Goal: Information Seeking & Learning: Learn about a topic

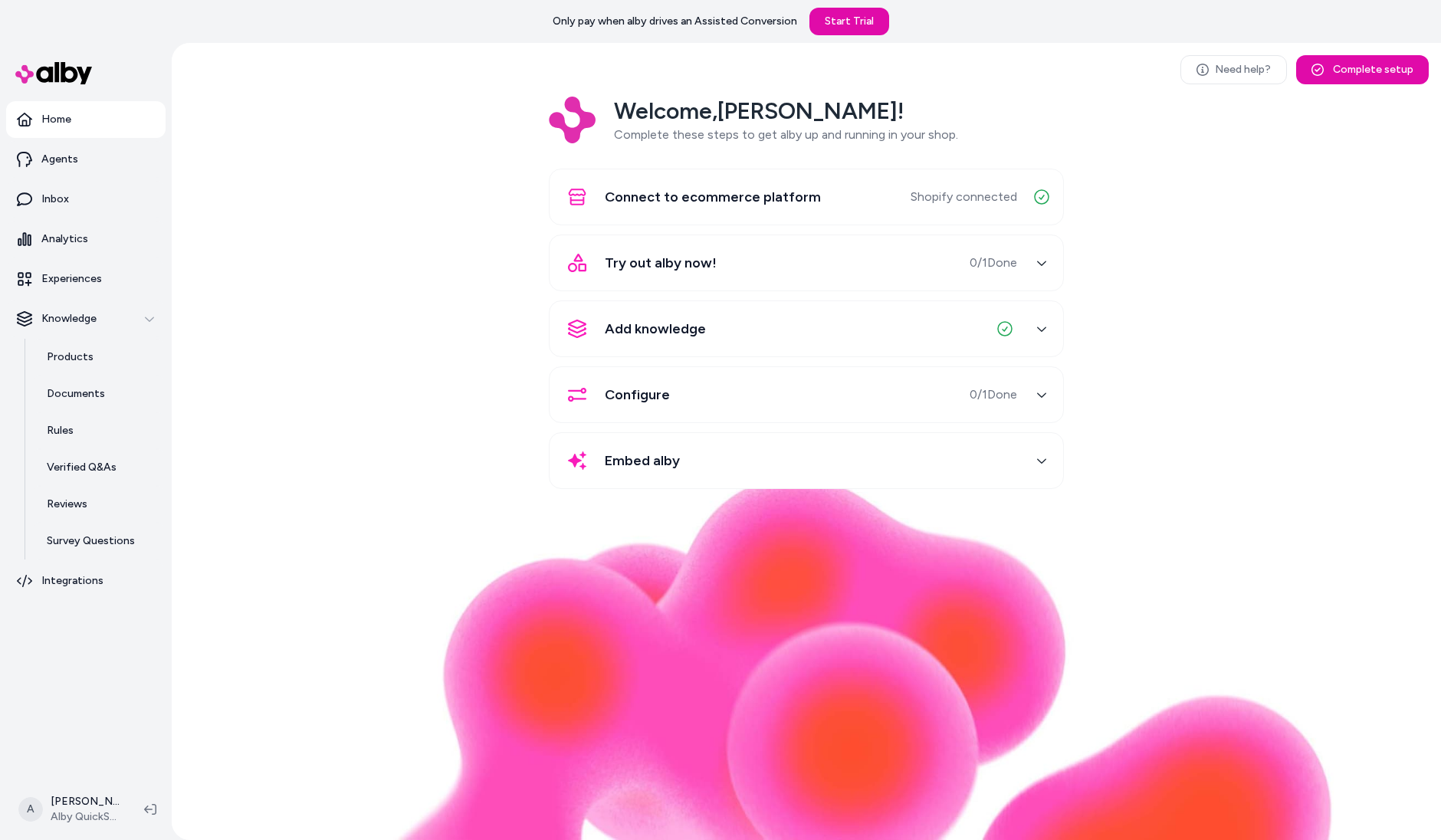
click at [319, 144] on div "Welcome, [PERSON_NAME] ! Complete these steps to get alby up and running in you…" at bounding box center [806, 303] width 1245 height 413
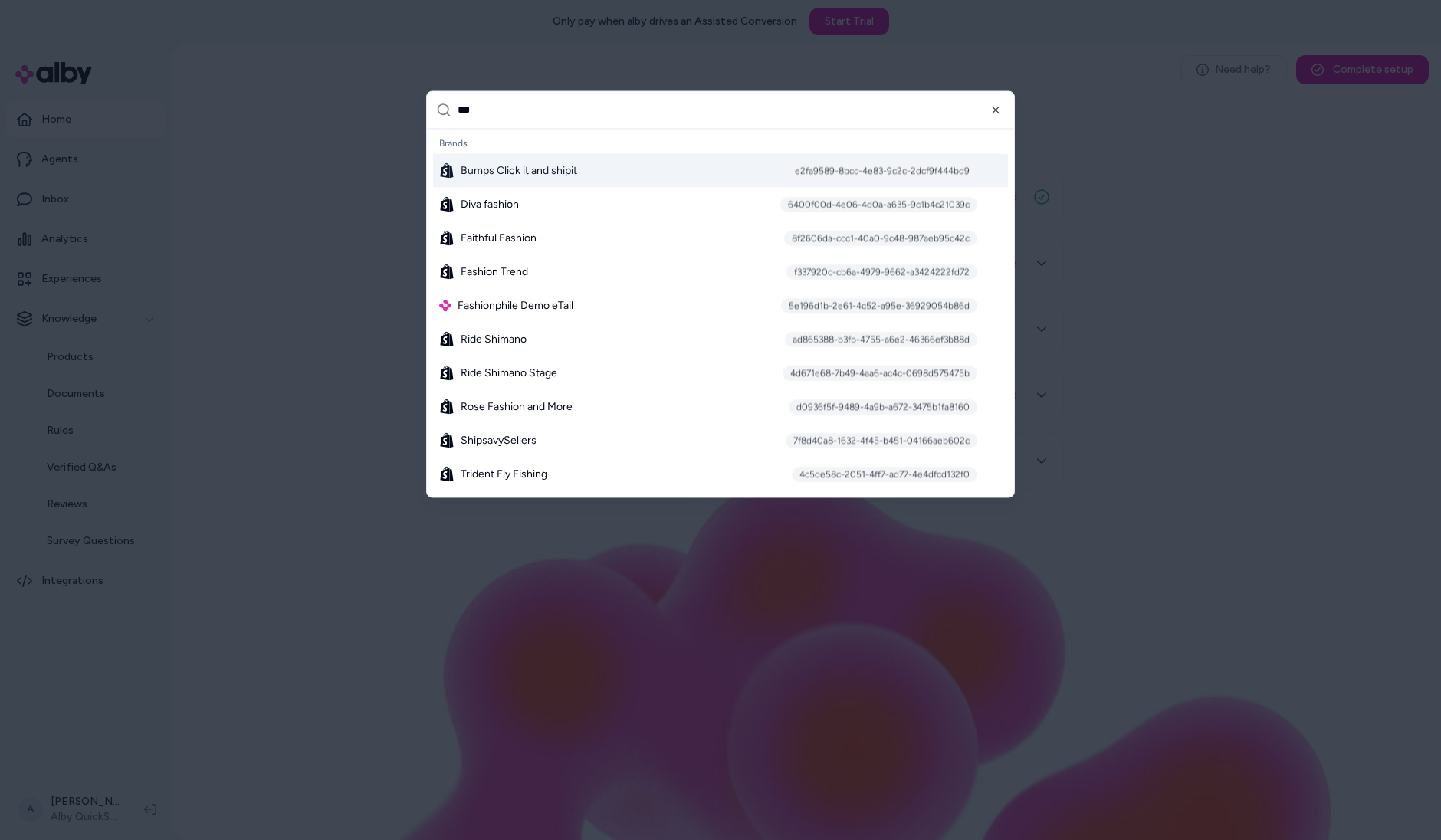
type input "****"
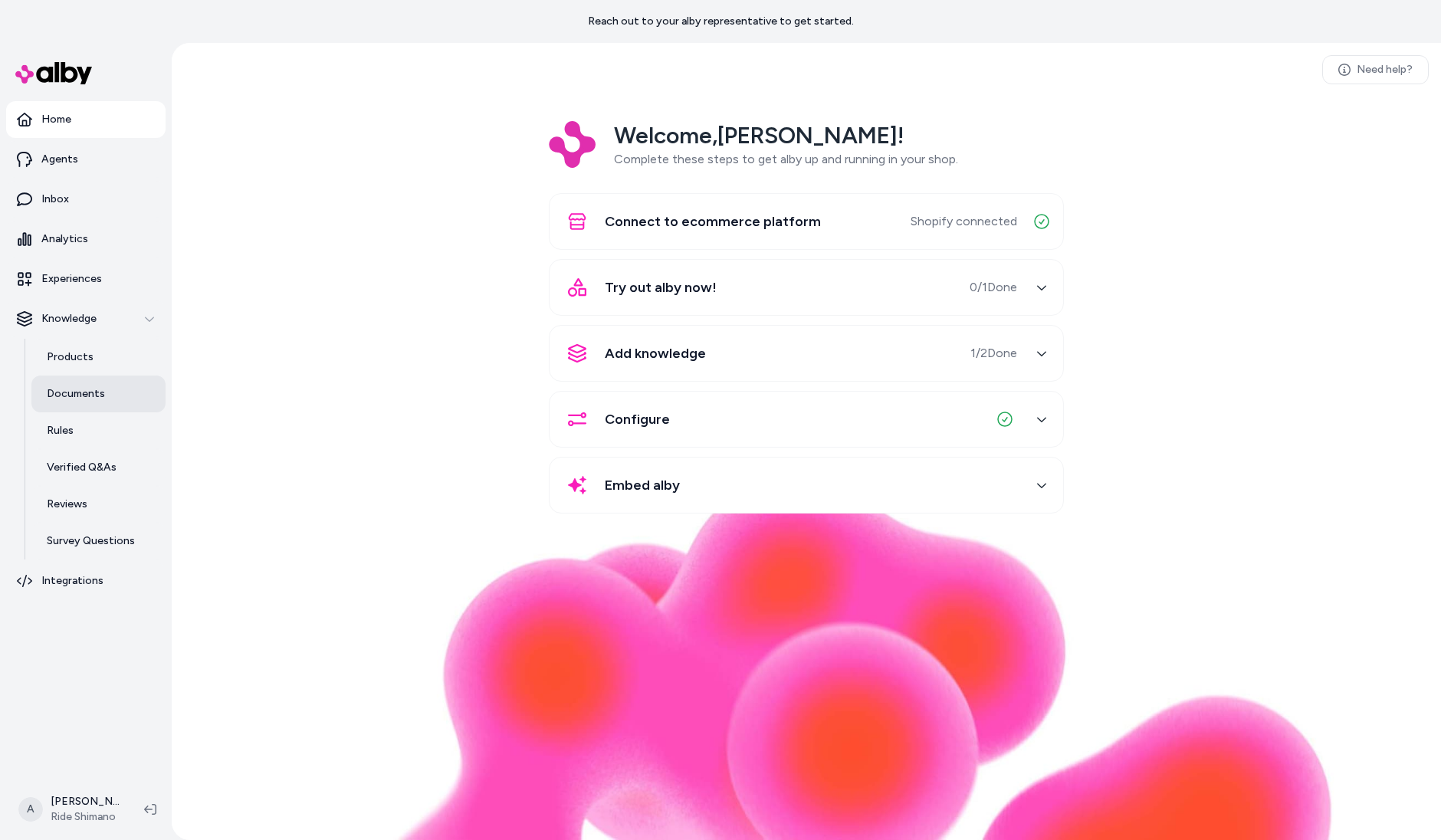
click at [105, 385] on link "Documents" at bounding box center [98, 394] width 134 height 37
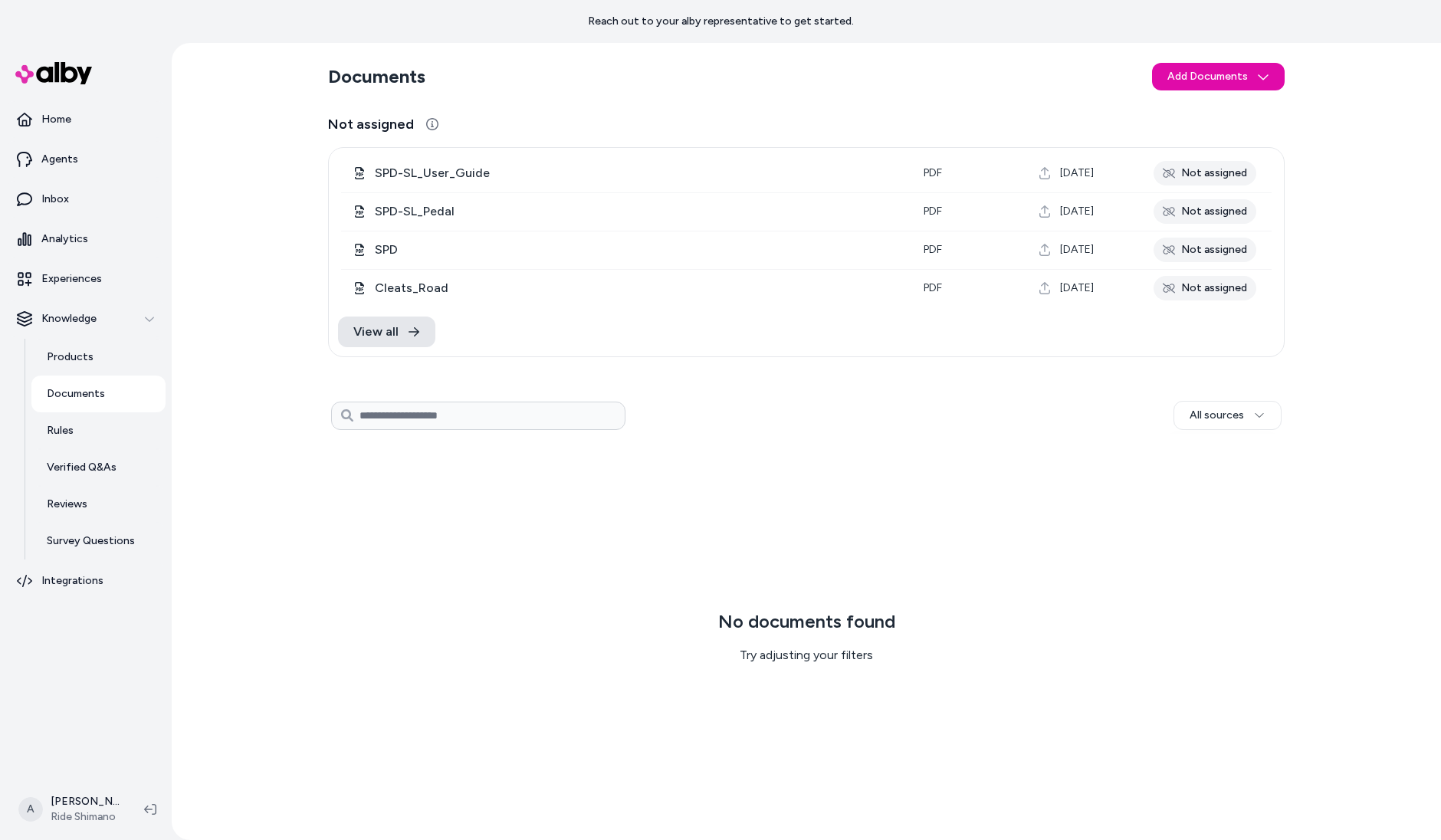
click at [383, 313] on div "View all" at bounding box center [806, 332] width 955 height 49
click at [383, 331] on span "View all" at bounding box center [376, 331] width 46 height 18
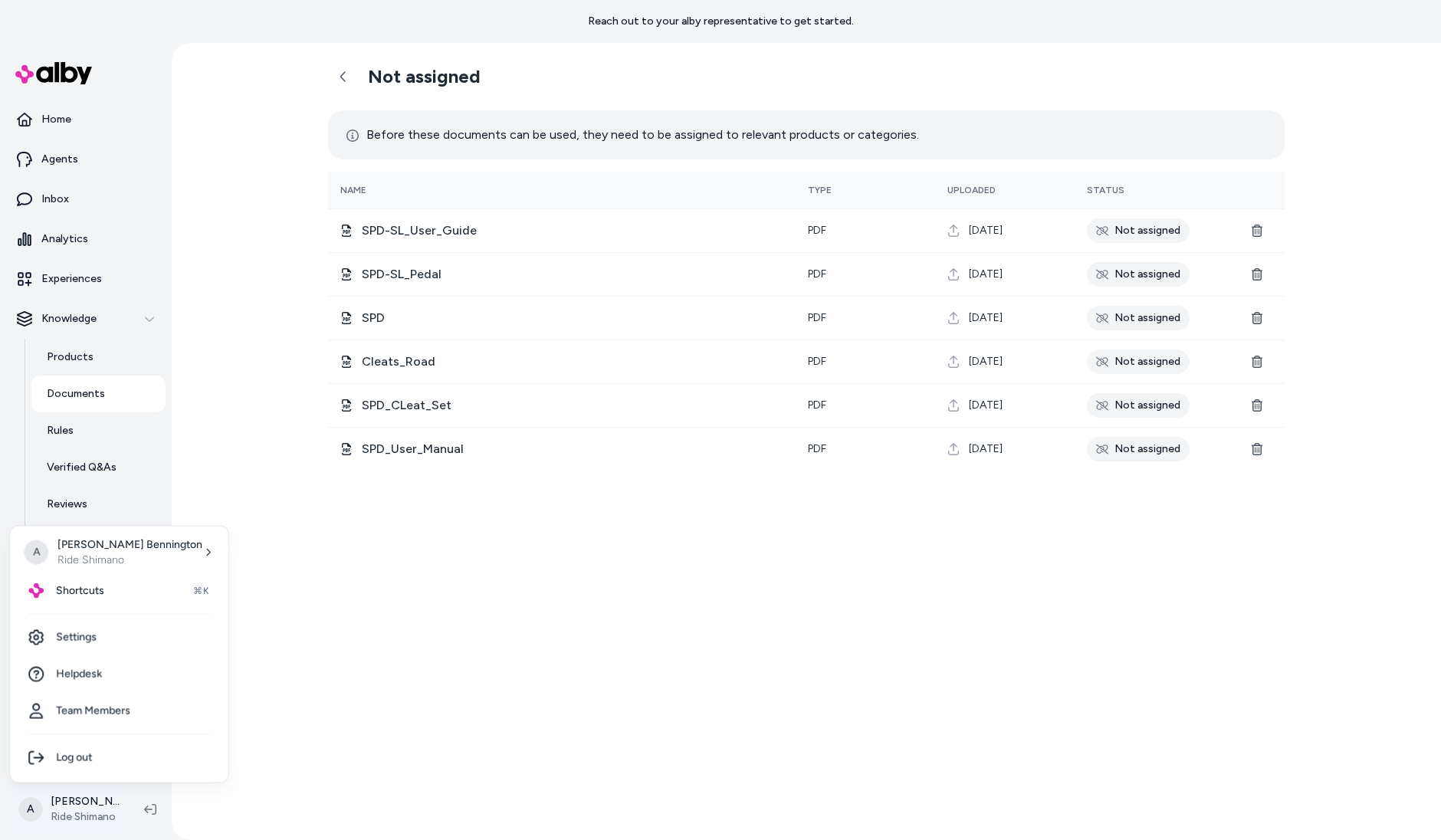
click at [72, 791] on html "Reach out to your alby representative to get started. Home Agents Inbox Analyti…" at bounding box center [720, 420] width 1441 height 840
click at [109, 646] on link "Settings" at bounding box center [118, 638] width 206 height 37
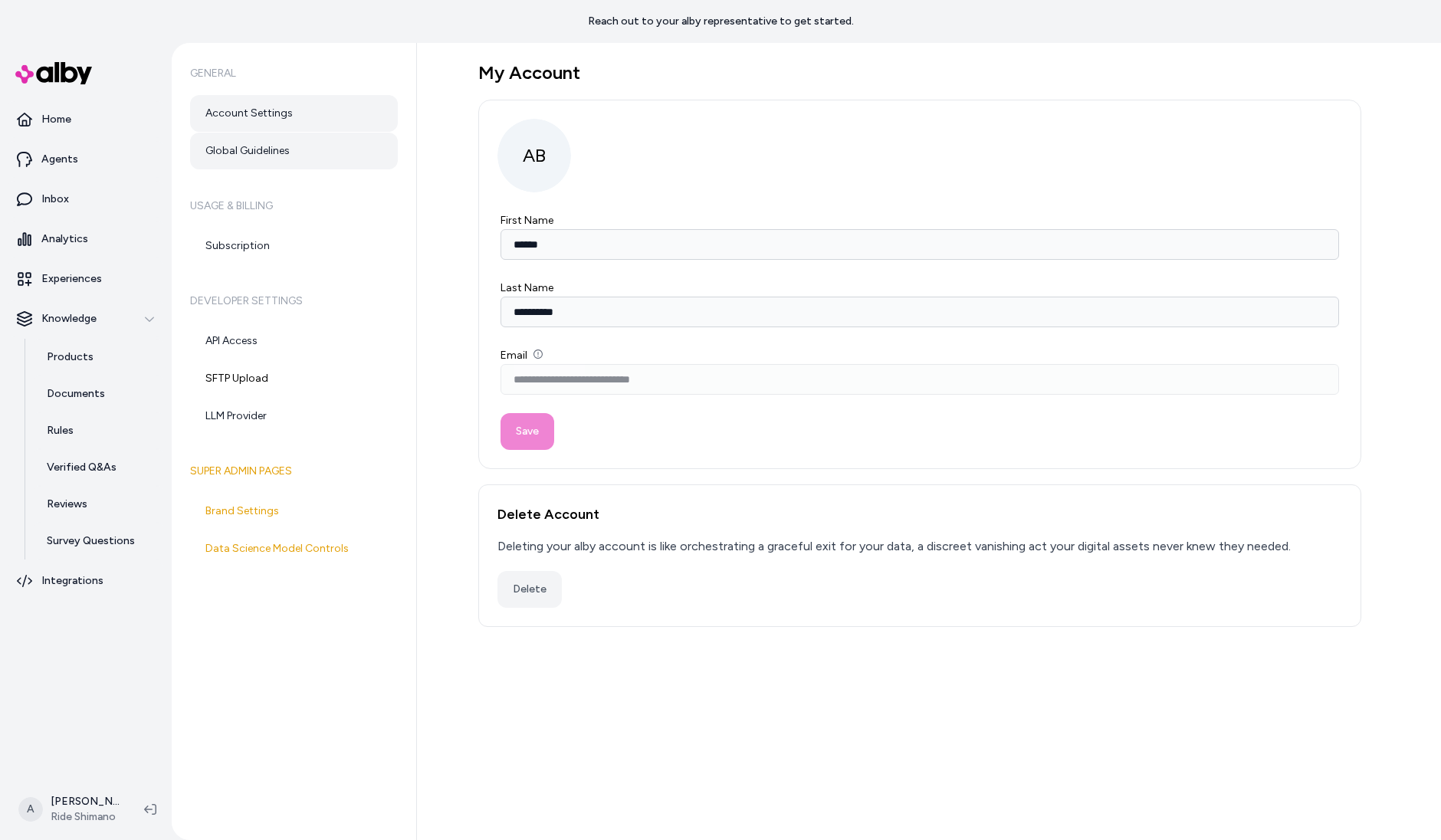
click at [346, 149] on link "Global Guidelines" at bounding box center [293, 151] width 208 height 37
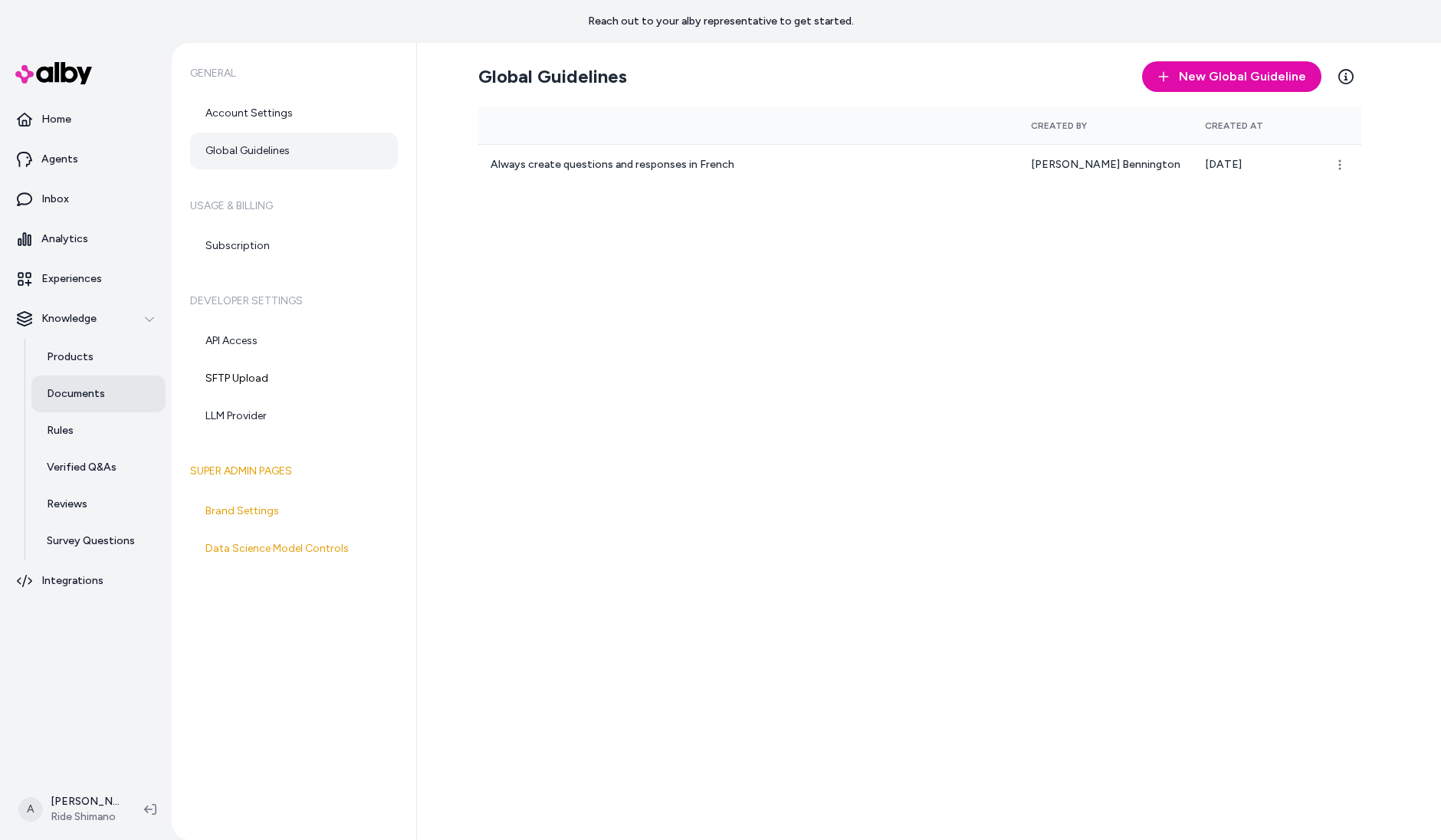
click at [88, 391] on p "Documents" at bounding box center [75, 393] width 58 height 15
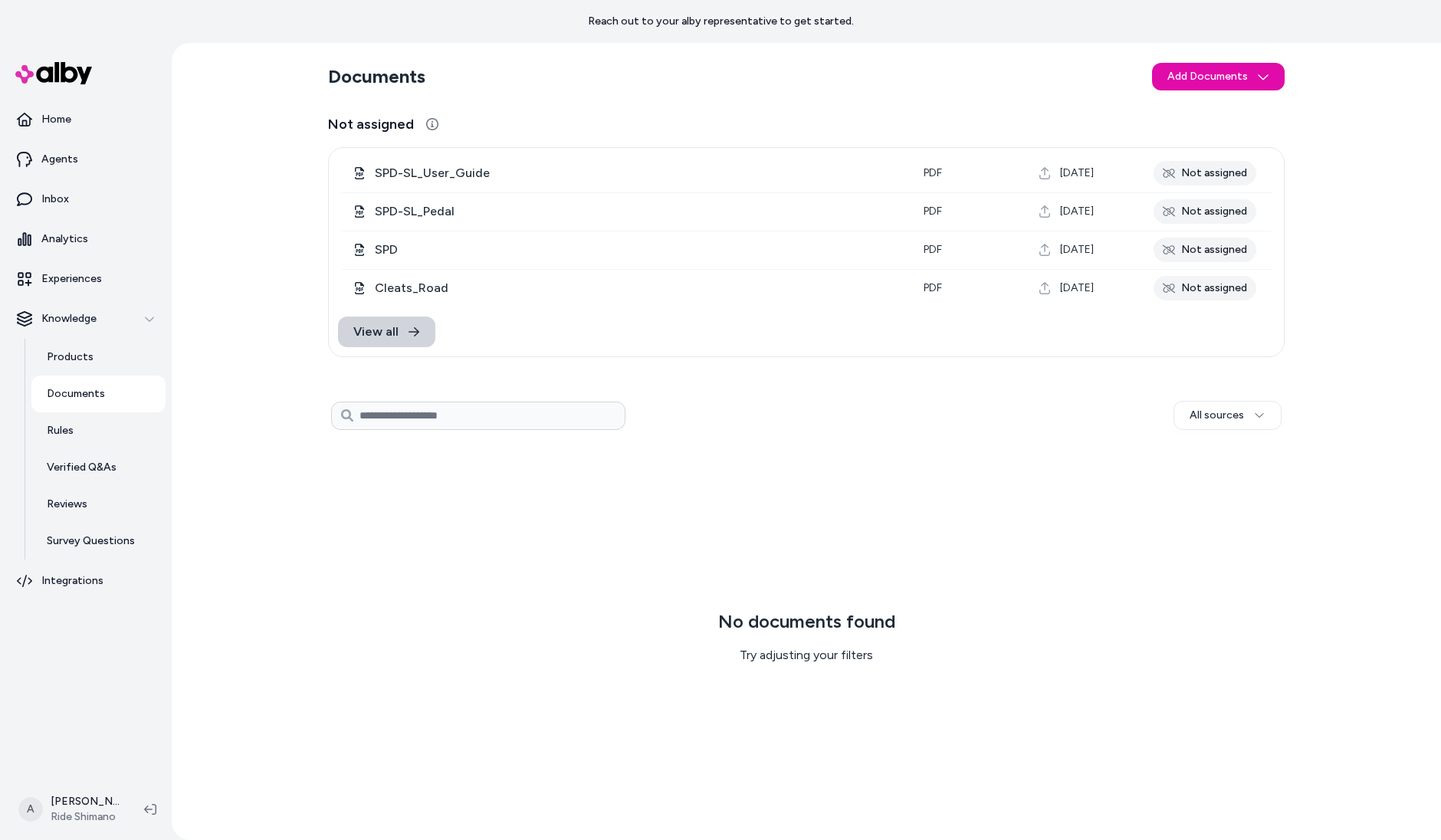
click at [407, 335] on icon at bounding box center [413, 332] width 12 height 12
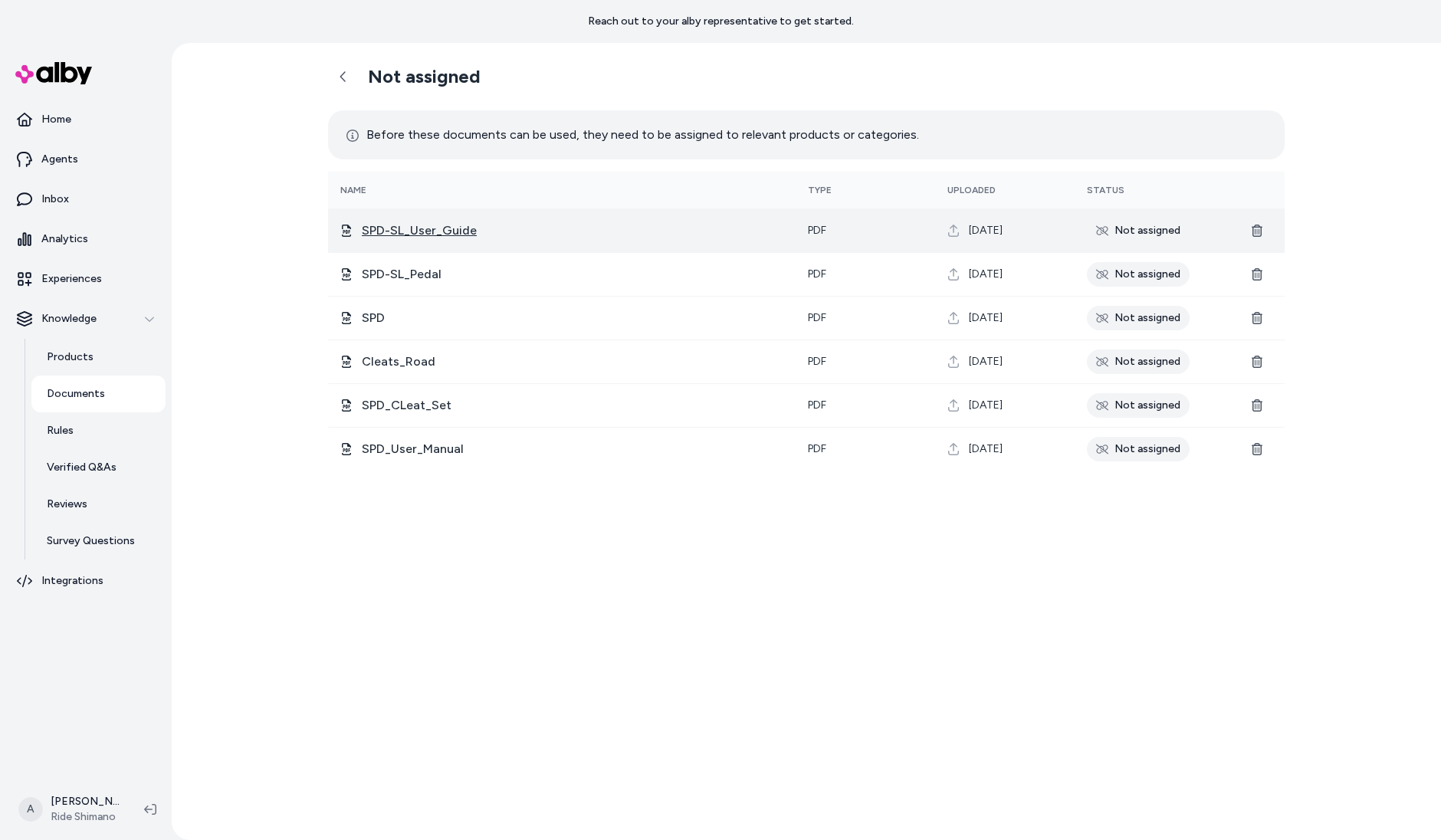
click at [425, 231] on span "SPD-SL_User_Guide" at bounding box center [572, 230] width 421 height 18
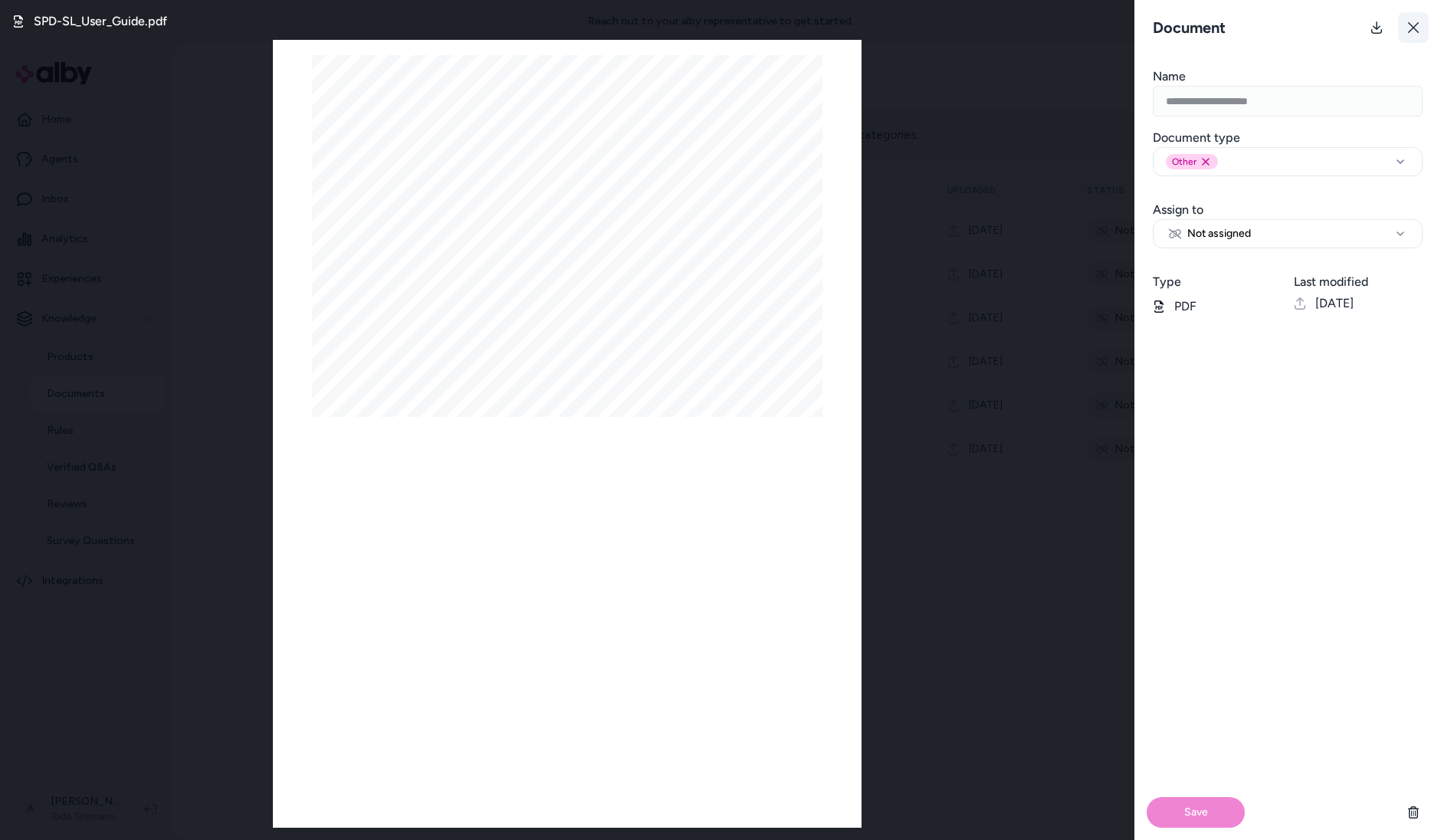
click at [1411, 23] on icon at bounding box center [1413, 27] width 12 height 12
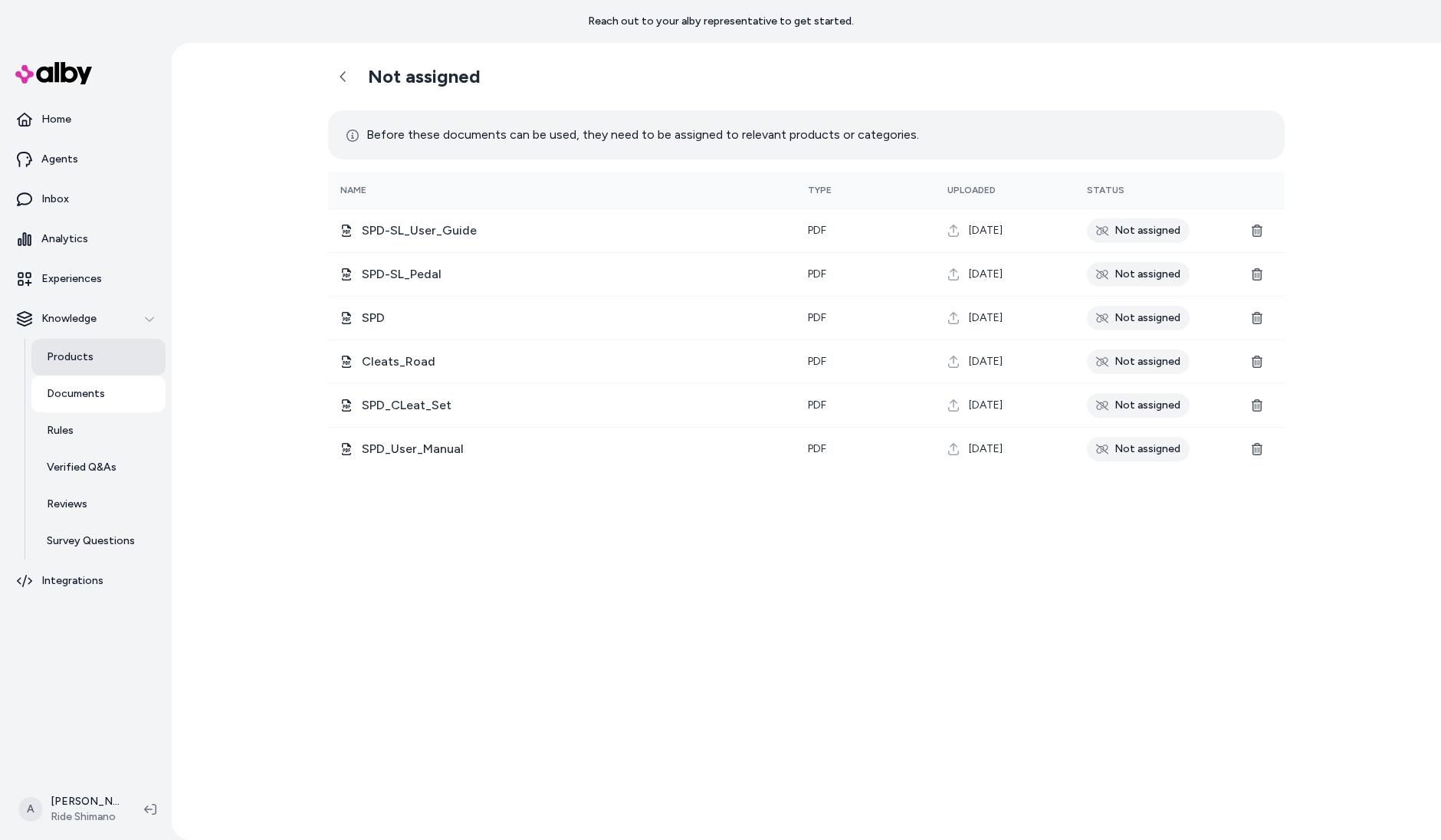
click at [80, 360] on p "Products" at bounding box center [69, 356] width 46 height 15
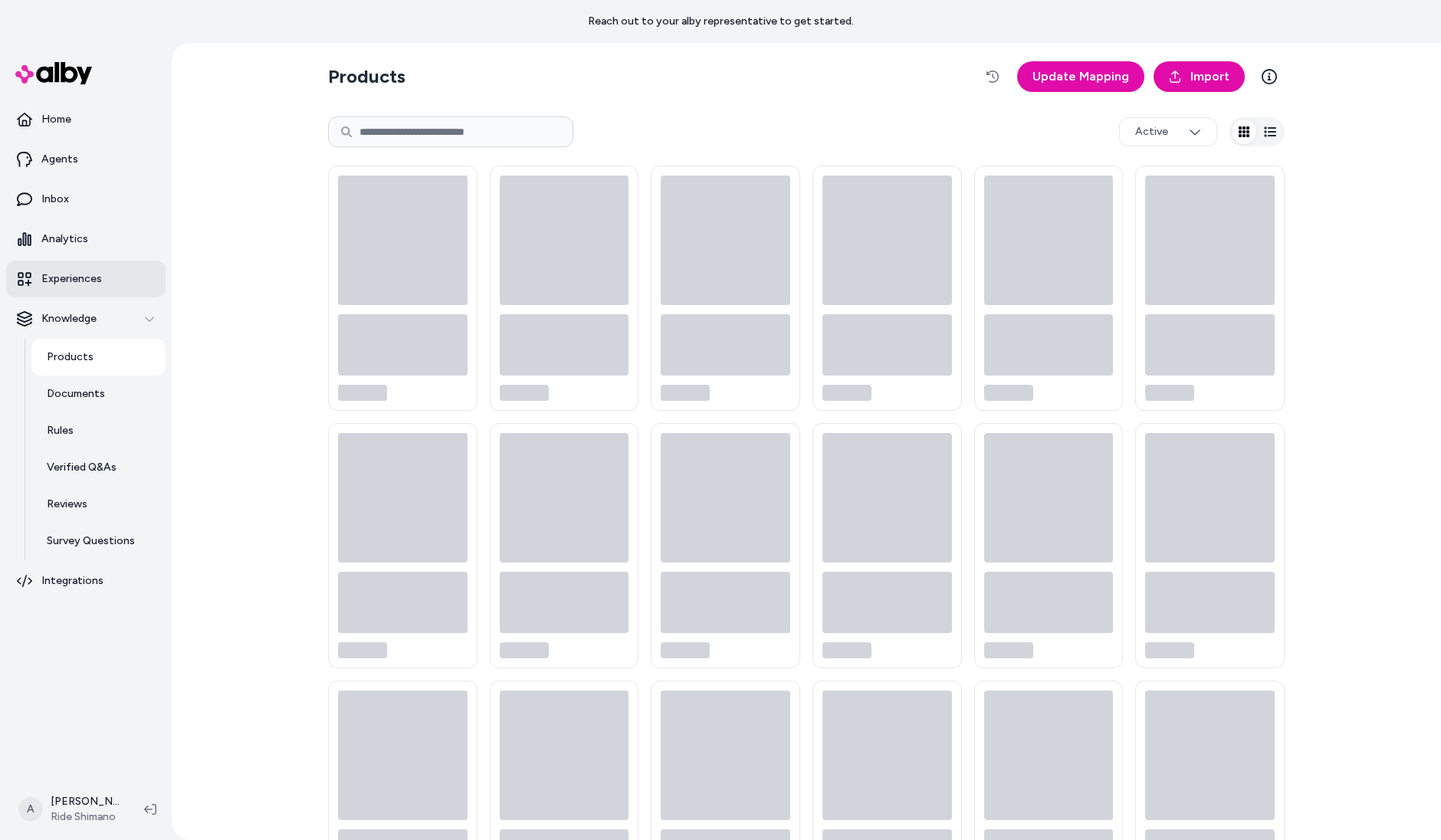
click at [90, 285] on p "Experiences" at bounding box center [71, 279] width 60 height 15
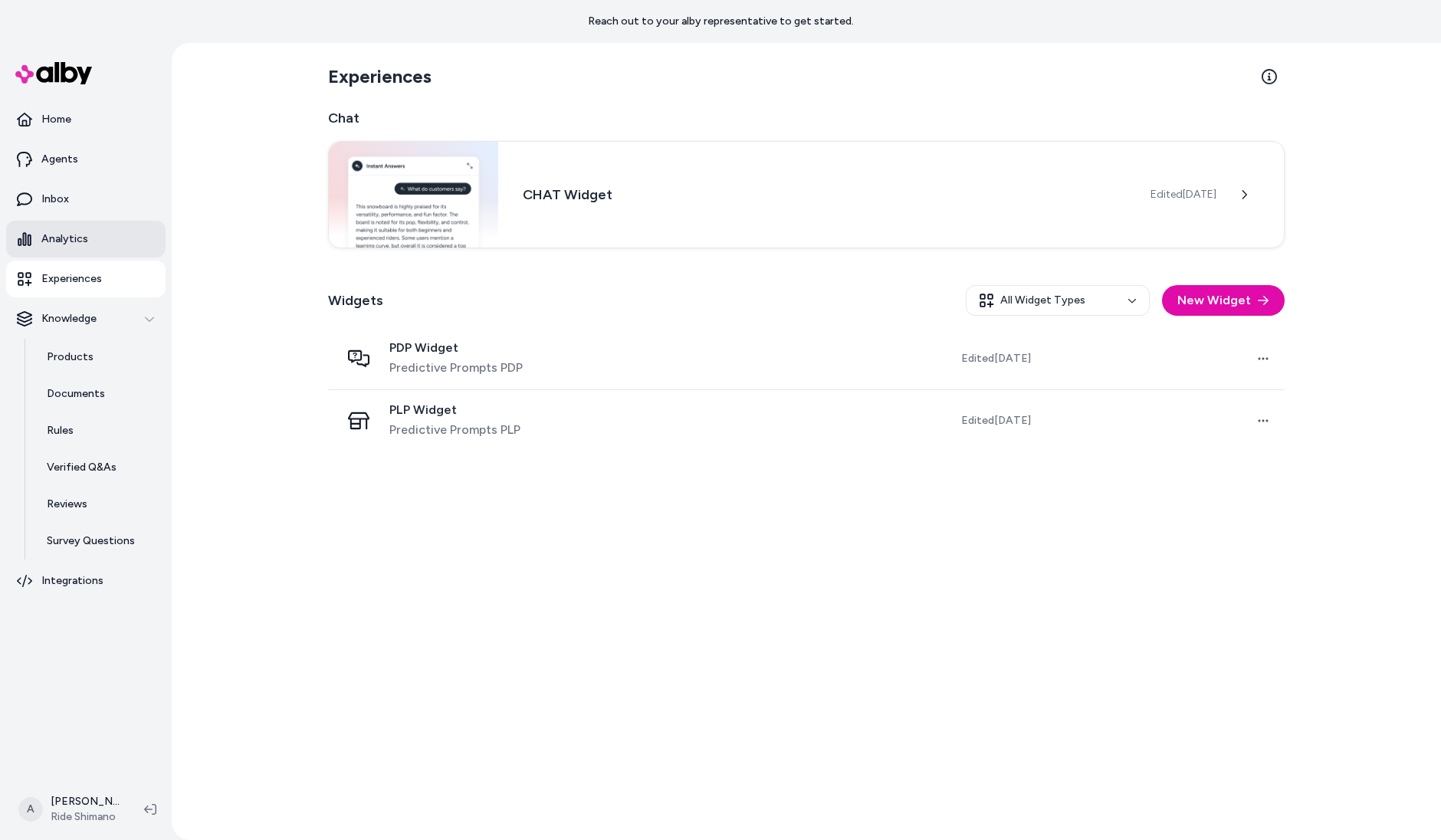
click at [89, 246] on link "Analytics" at bounding box center [86, 239] width 159 height 37
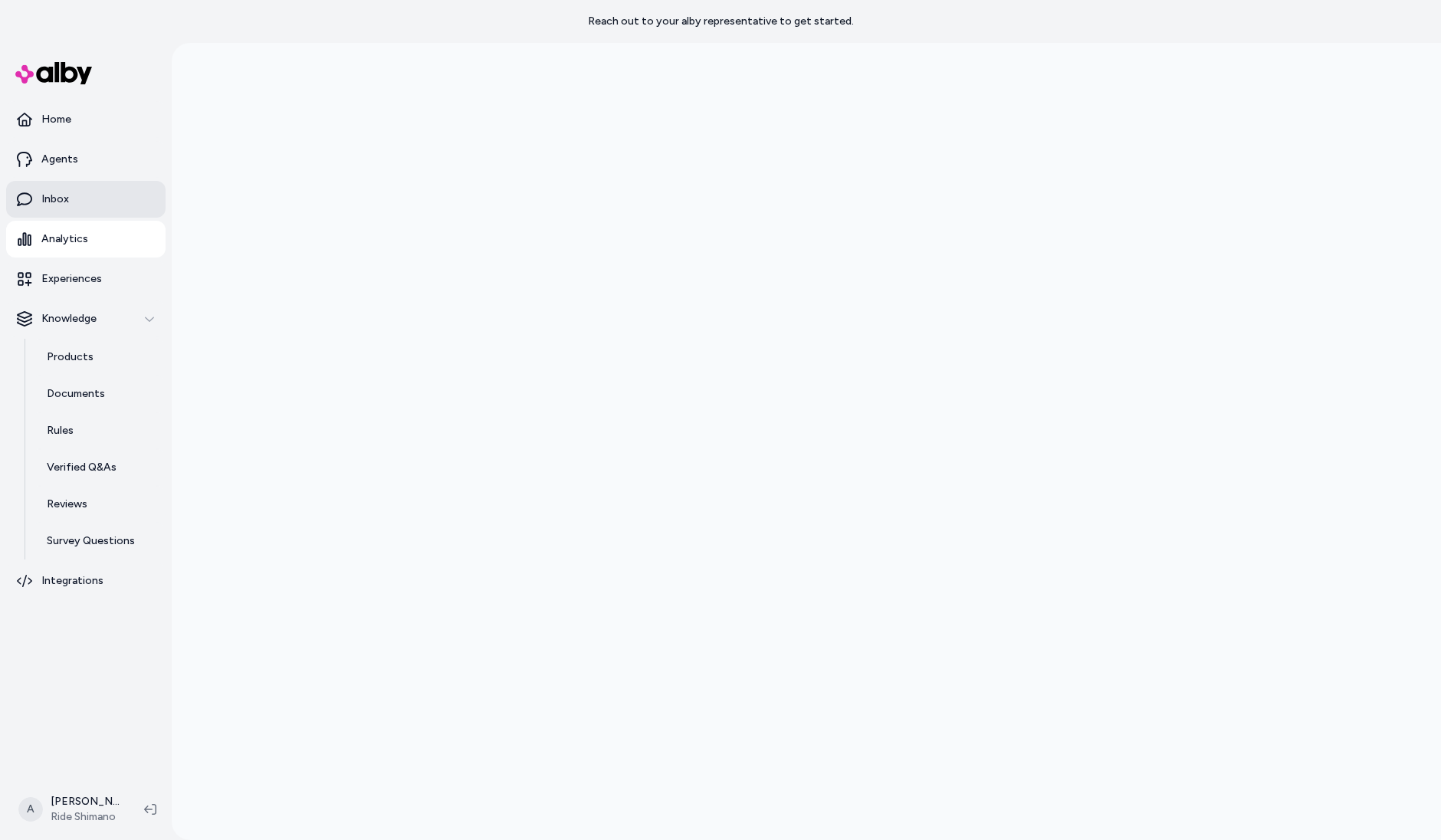
click at [98, 187] on link "Inbox" at bounding box center [86, 199] width 159 height 37
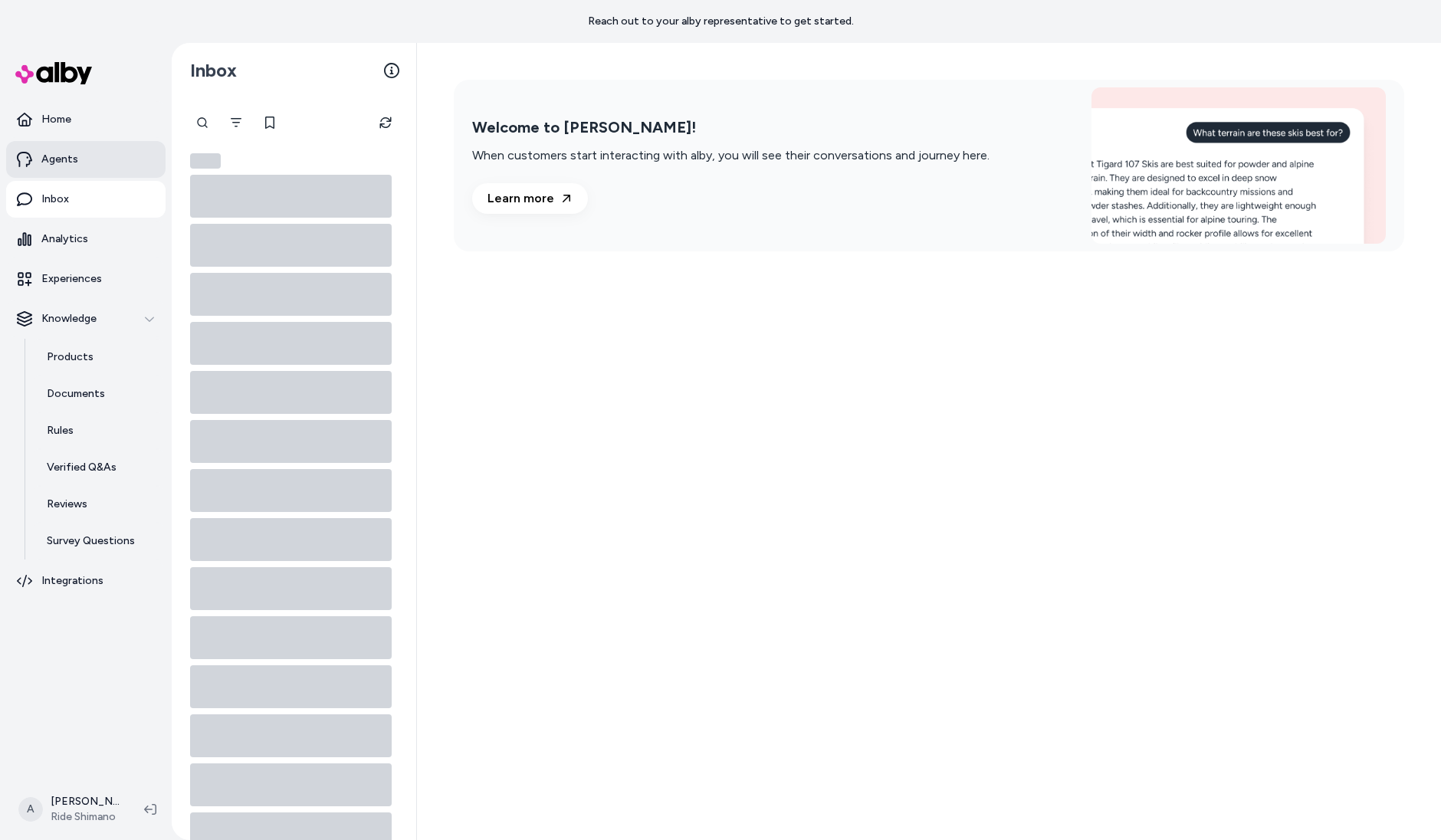
click at [98, 159] on link "Agents" at bounding box center [86, 159] width 159 height 37
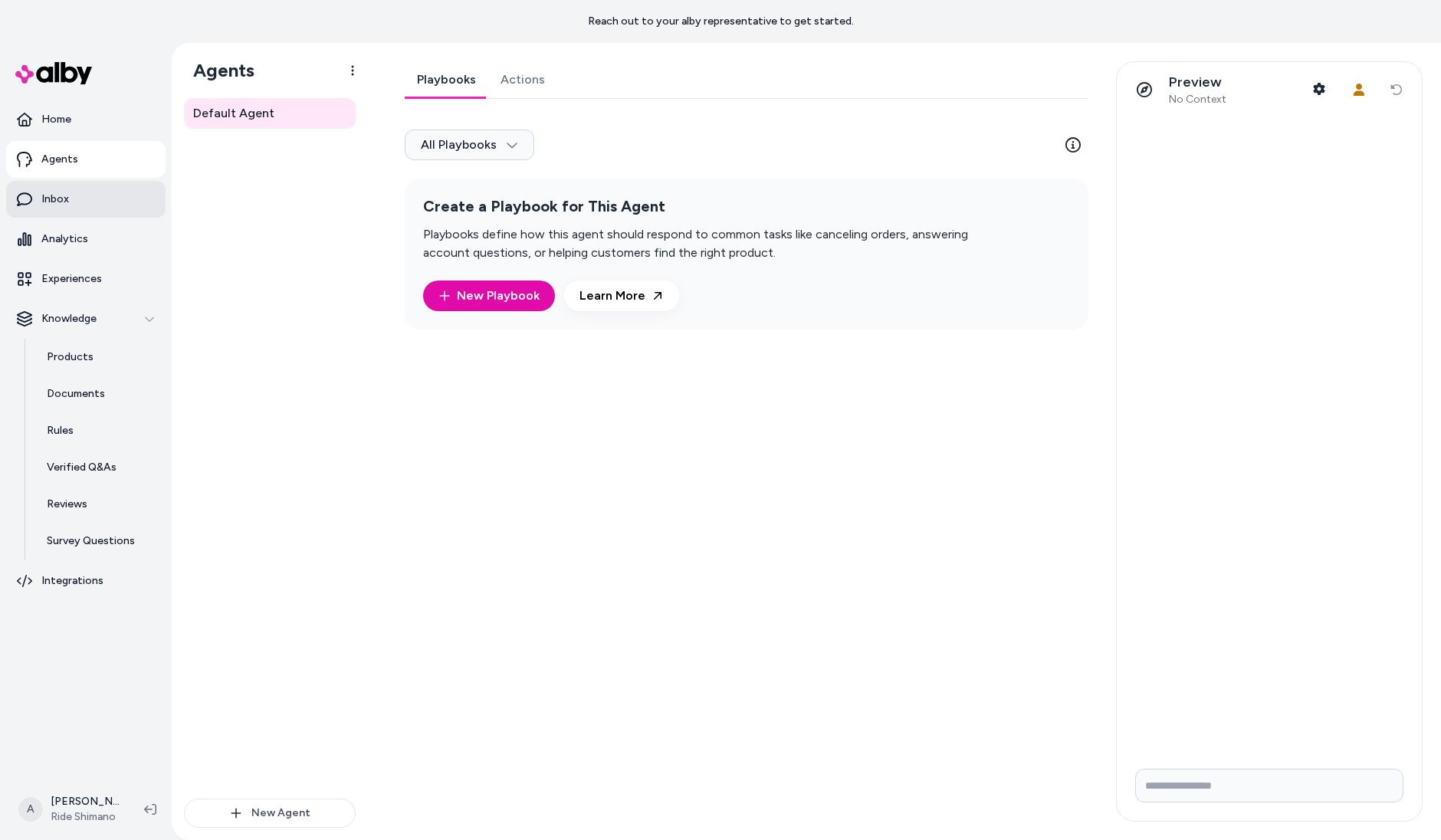
click at [98, 210] on link "Inbox" at bounding box center [86, 199] width 159 height 37
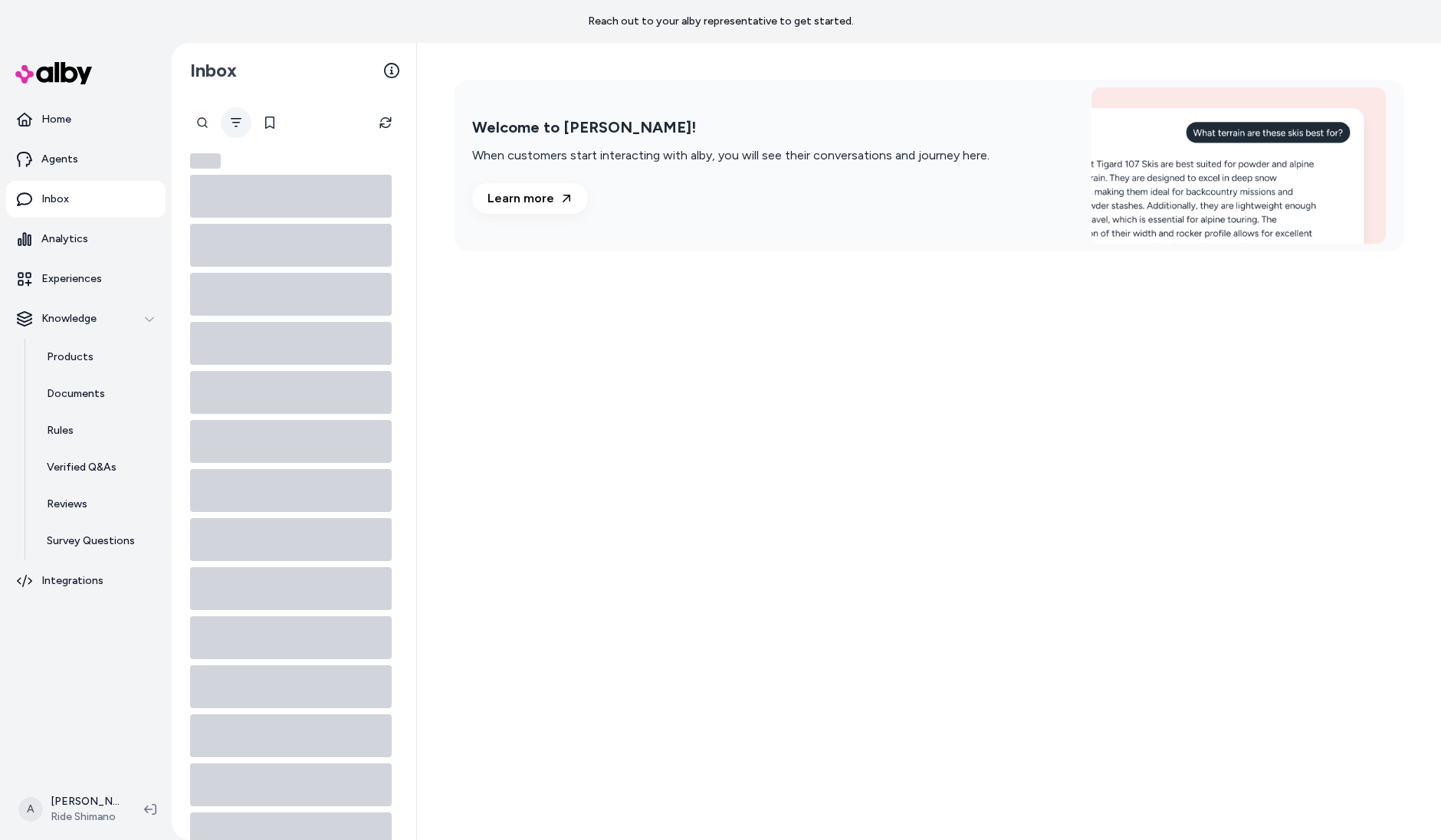
click at [241, 119] on icon "Filter" at bounding box center [236, 123] width 12 height 12
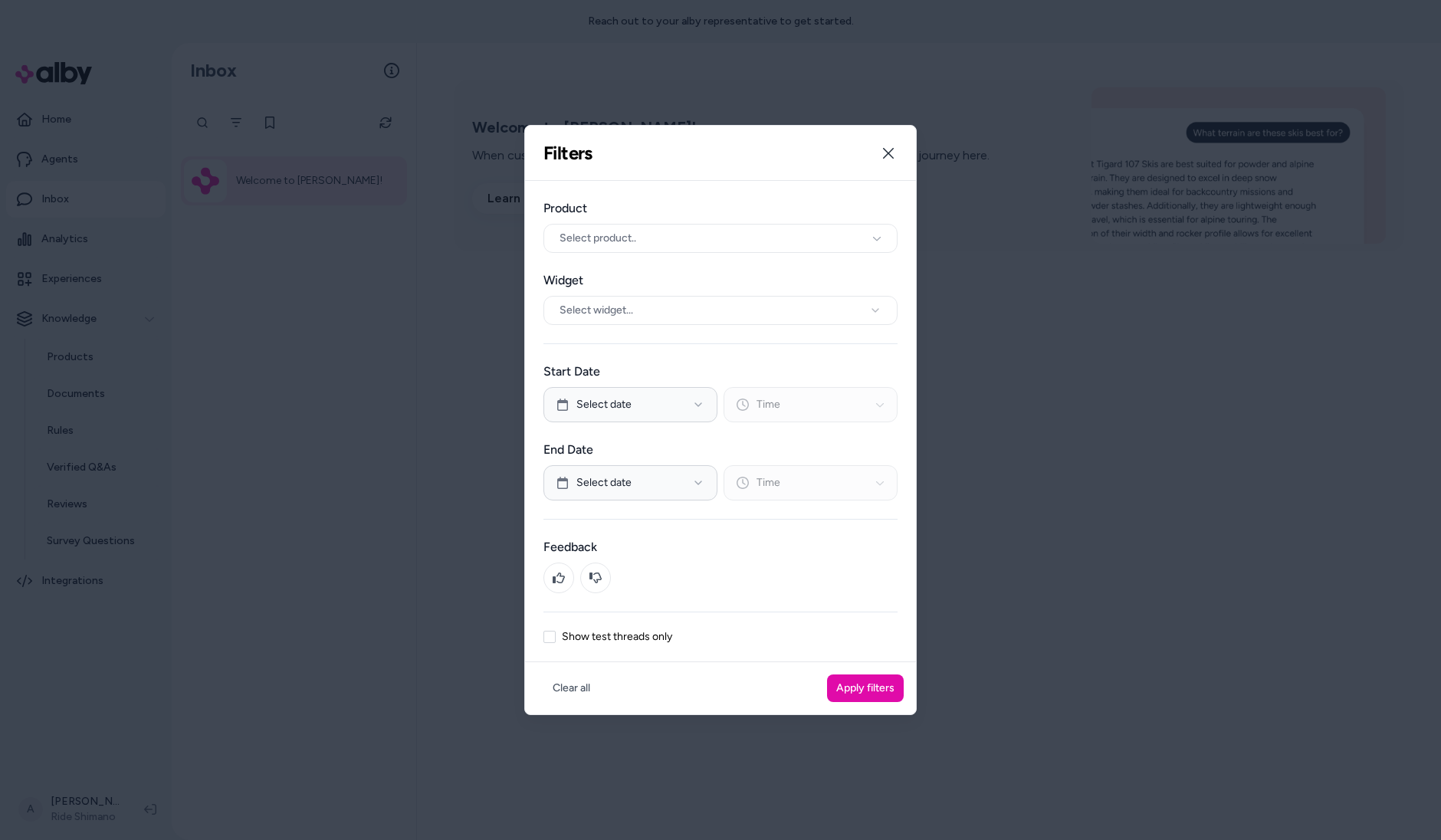
click at [596, 628] on div "Product Select product.. Widget Select widget... Start Date Select date Time En…" at bounding box center [720, 420] width 391 height 481
click at [654, 632] on label "Show test threads only" at bounding box center [617, 637] width 110 height 11
click at [555, 631] on button "Show test threads only" at bounding box center [549, 637] width 12 height 12
click at [867, 700] on button "Apply filters" at bounding box center [865, 688] width 76 height 27
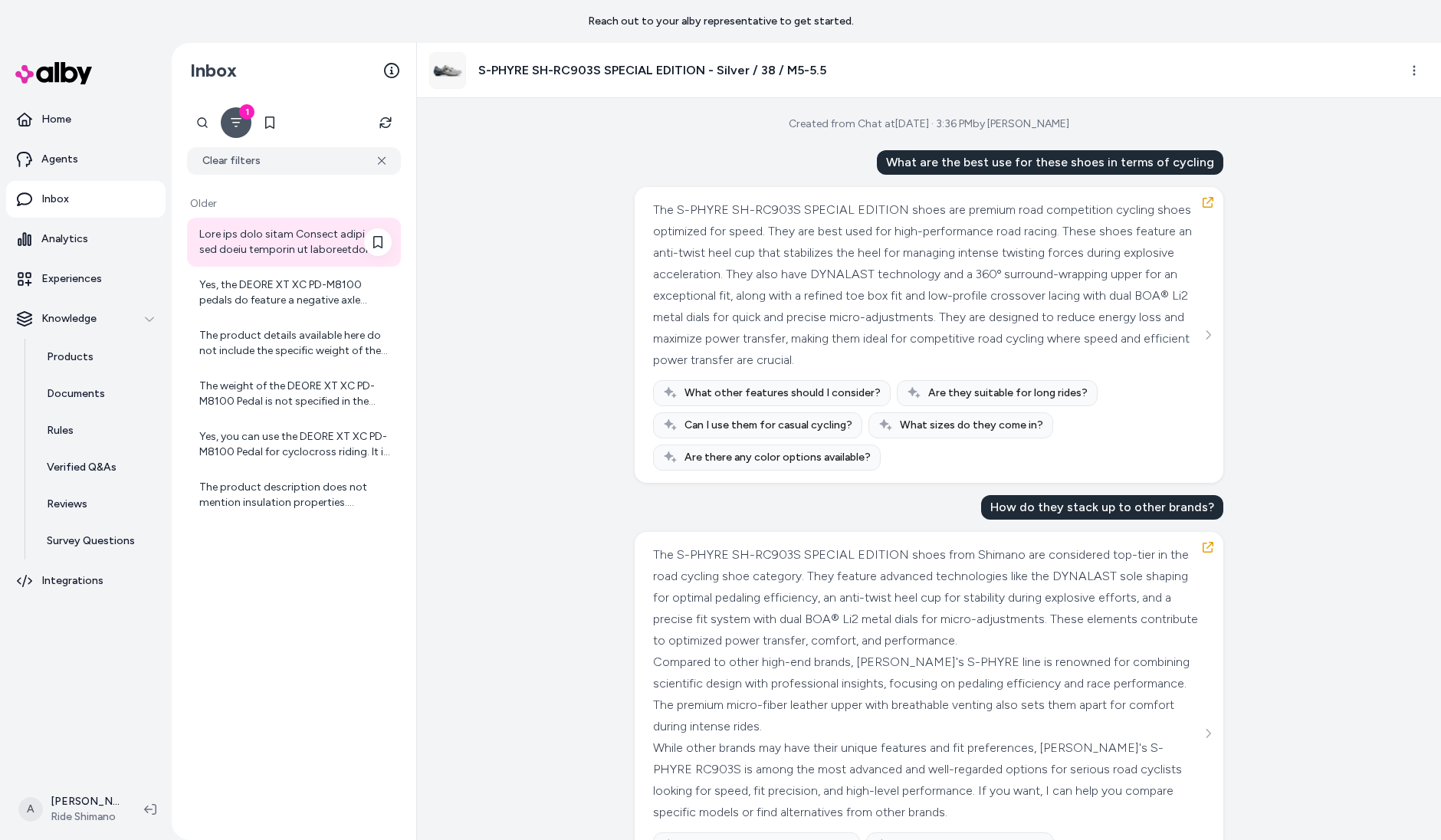
click at [270, 247] on div at bounding box center [295, 242] width 193 height 31
click at [300, 258] on div at bounding box center [293, 242] width 214 height 49
click at [300, 293] on div "Yes, the DEORE XT XC PD-M8100 pedals do feature a negative axle length design. …" at bounding box center [295, 293] width 193 height 31
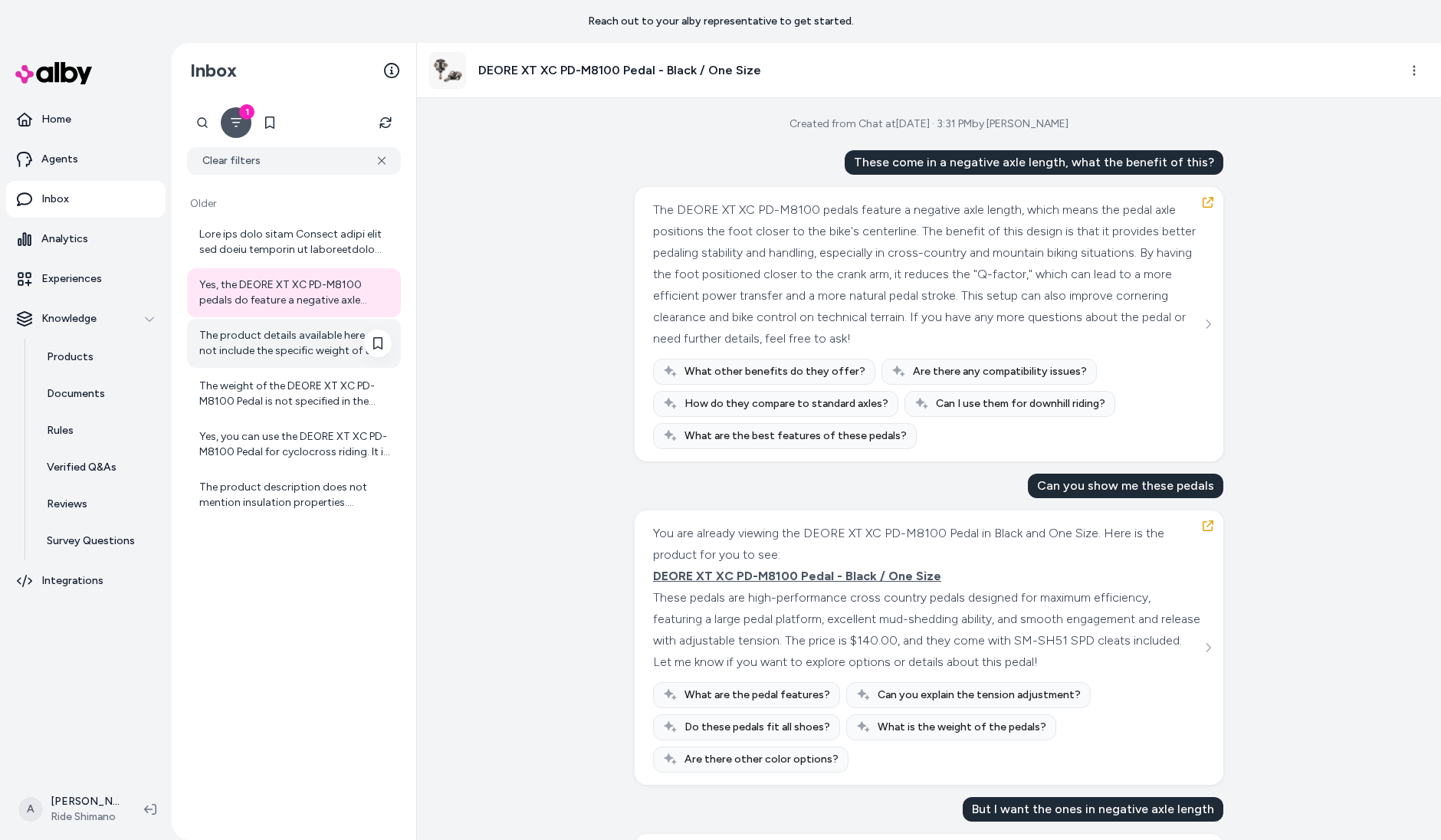
click at [289, 340] on div "The product details available here do not include the specific weight of the DE…" at bounding box center [295, 342] width 193 height 31
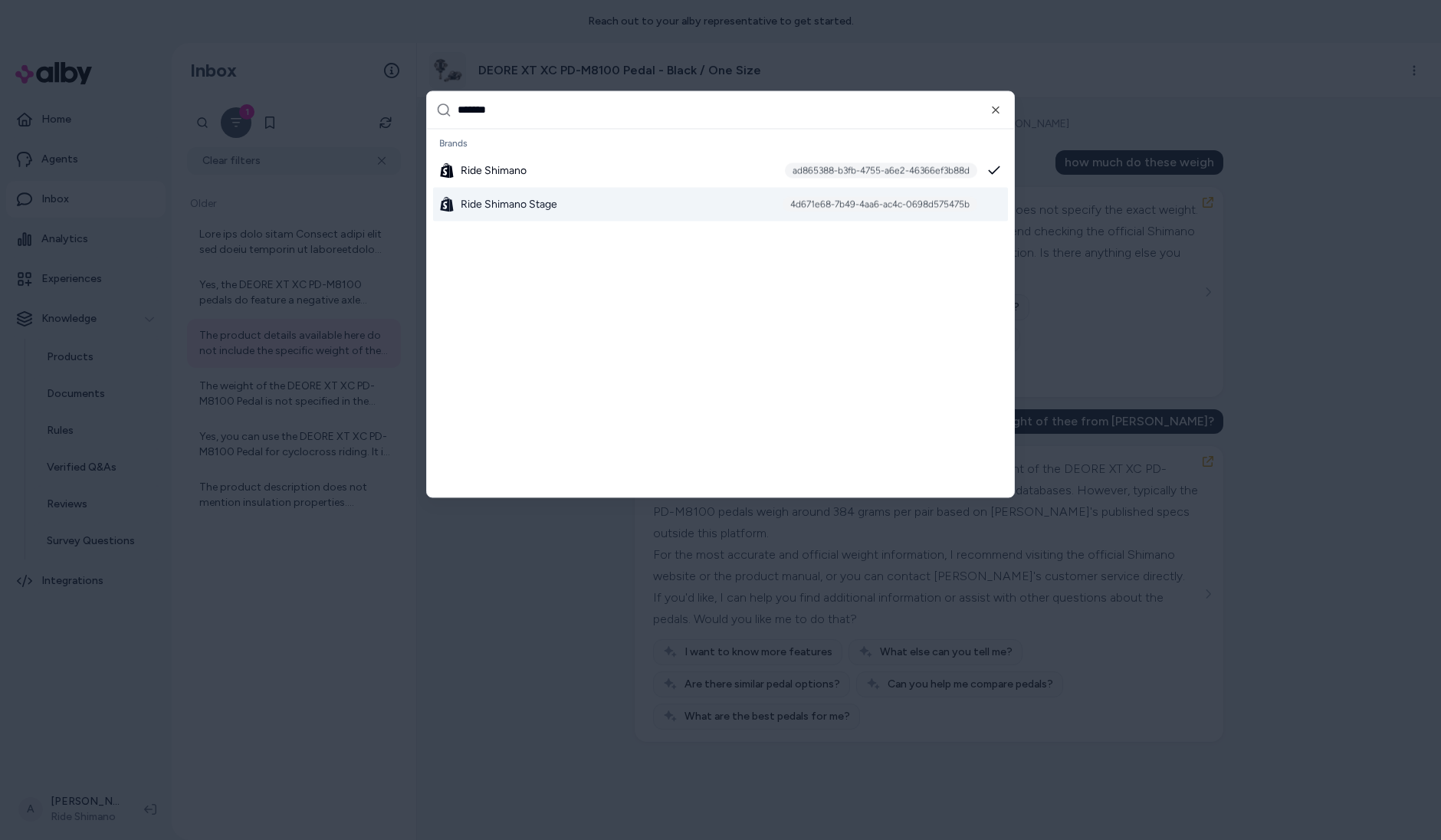
type input "*******"
click at [610, 204] on div "Ride Shimano Stage 4d671e68-7b49-4aa6-ac4c-0698d575475b" at bounding box center [720, 203] width 575 height 33
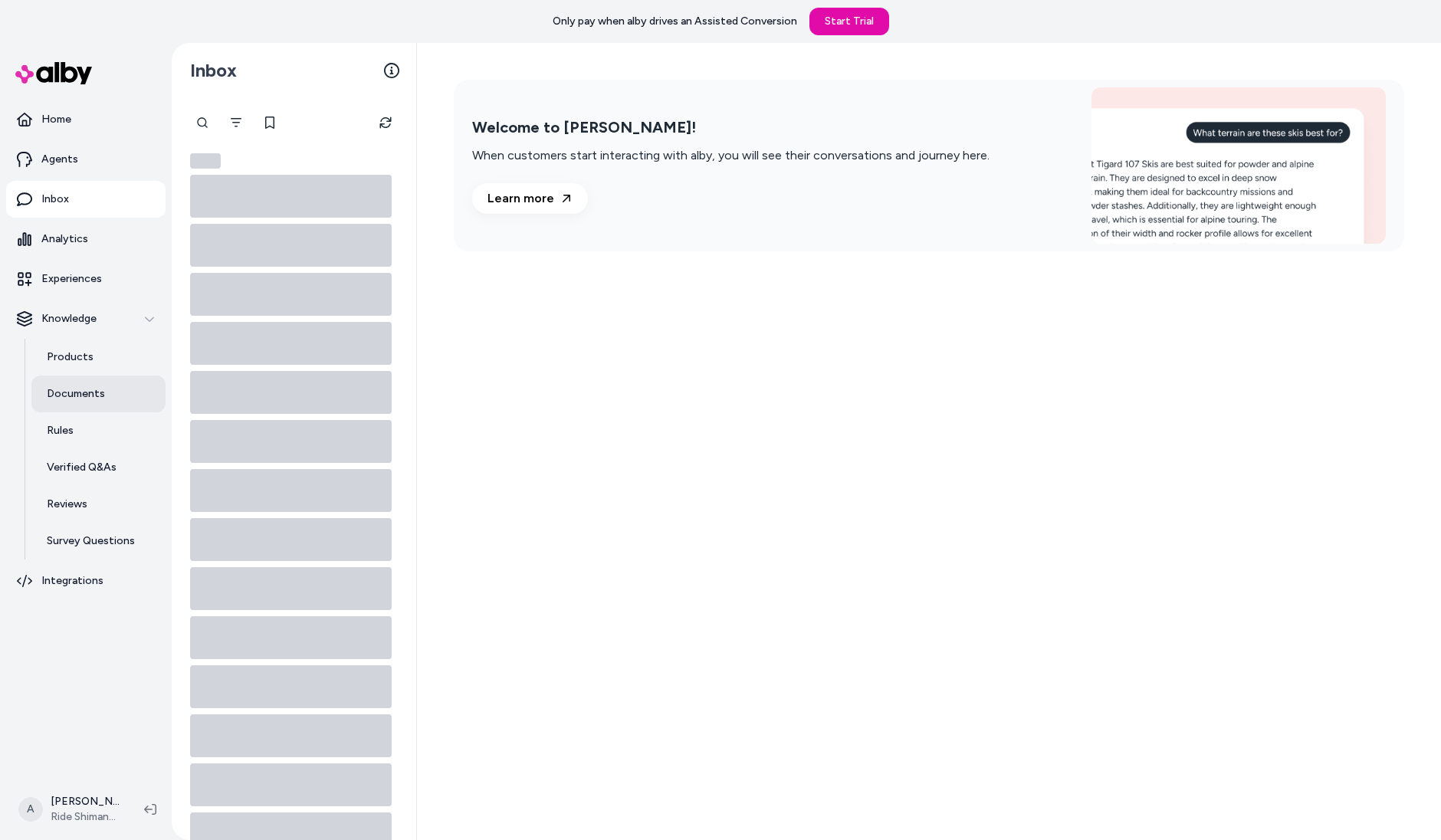
click at [95, 390] on p "Documents" at bounding box center [75, 393] width 58 height 15
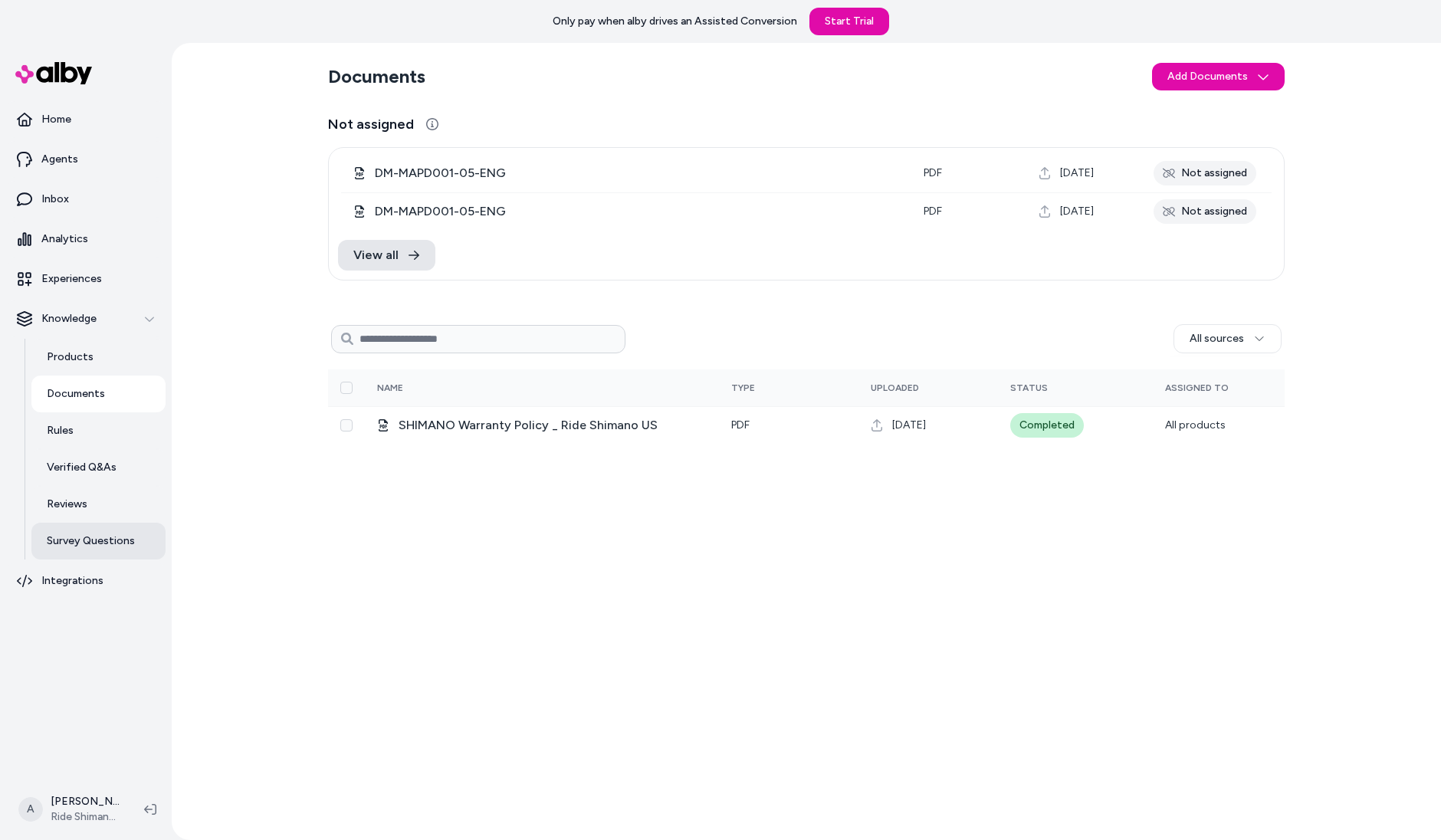
click at [81, 536] on p "Survey Questions" at bounding box center [90, 540] width 88 height 15
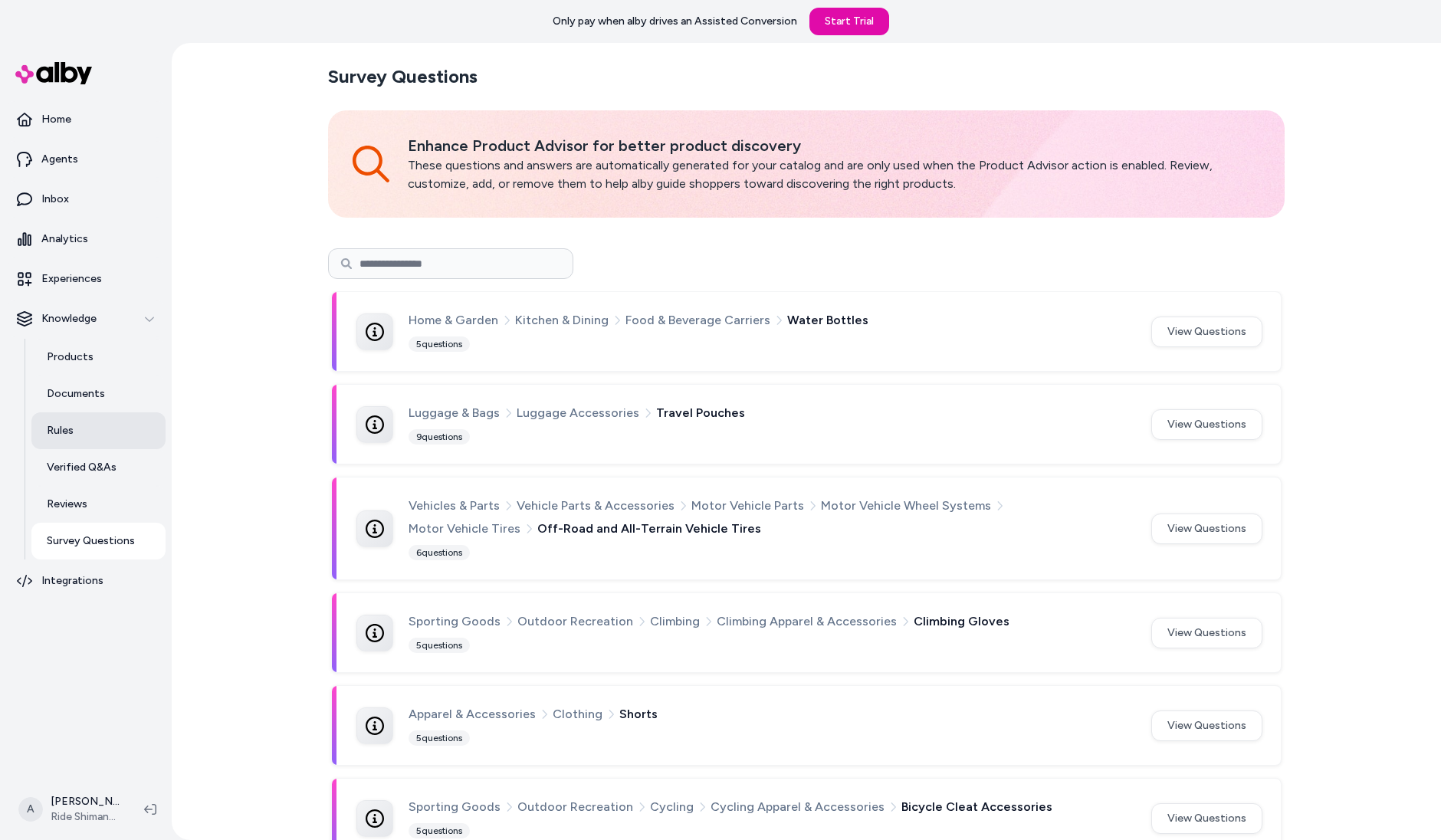
click at [86, 420] on link "Rules" at bounding box center [98, 431] width 134 height 37
